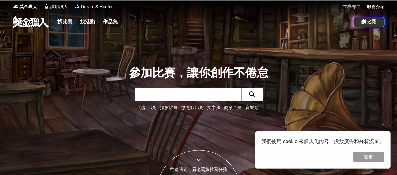
click at [153, 89] on input "text" at bounding box center [188, 94] width 107 height 13
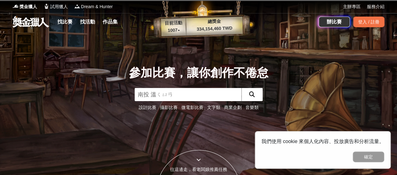
type input "南投 溫泉"
click button "submit" at bounding box center [251, 94] width 21 height 13
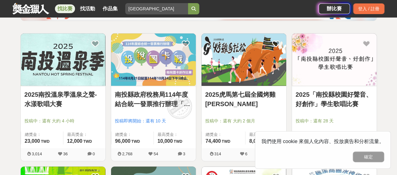
scroll to position [94, 0]
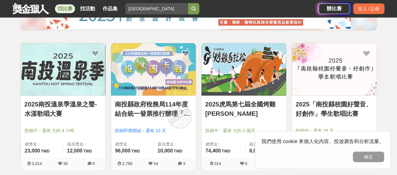
click at [58, 106] on link "2025南投溫泉季溫泉之聲-水漾歌唱大賽" at bounding box center [62, 109] width 77 height 19
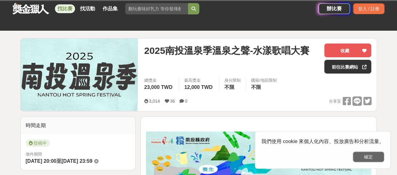
click at [355, 159] on button "確定" at bounding box center [368, 157] width 31 height 11
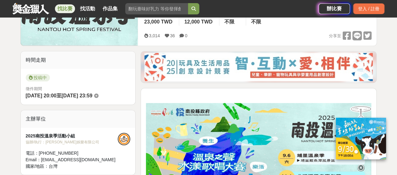
scroll to position [63, 0]
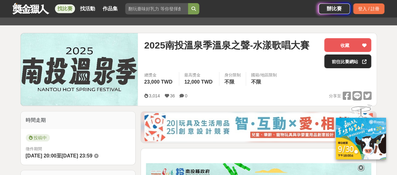
click at [334, 66] on link "前往比賽網站" at bounding box center [347, 62] width 47 height 14
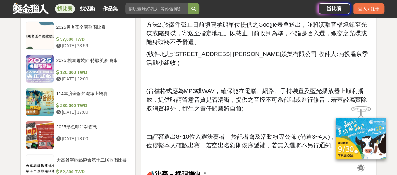
scroll to position [691, 0]
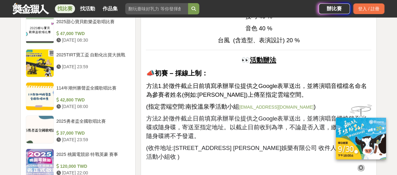
click at [266, 106] on link "nantouhotspringfestival@gmail.com" at bounding box center [276, 107] width 74 height 5
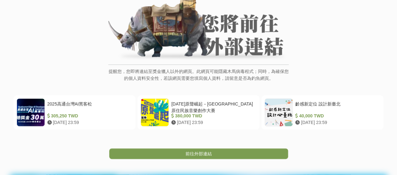
scroll to position [94, 0]
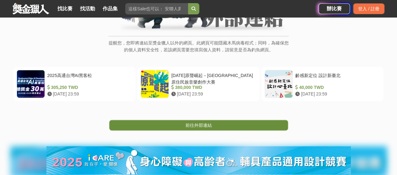
click at [155, 124] on link "前往外部連結" at bounding box center [198, 125] width 179 height 11
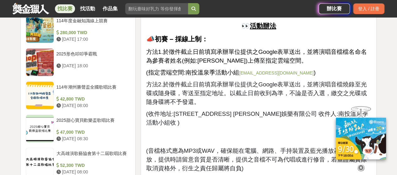
scroll to position [753, 0]
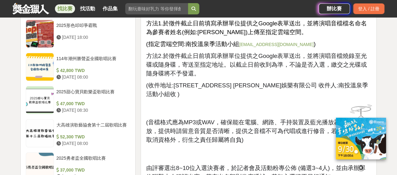
click at [239, 45] on span "南投溫泉季活動小組" at bounding box center [213, 44] width 54 height 7
